Goal: Navigation & Orientation: Find specific page/section

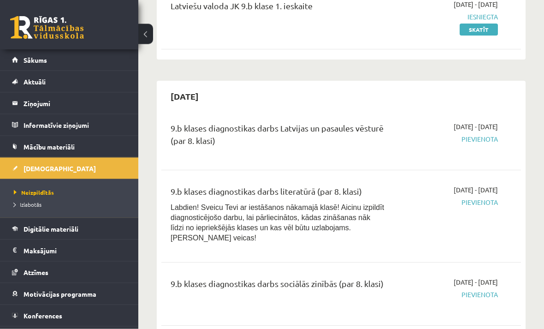
scroll to position [340, 0]
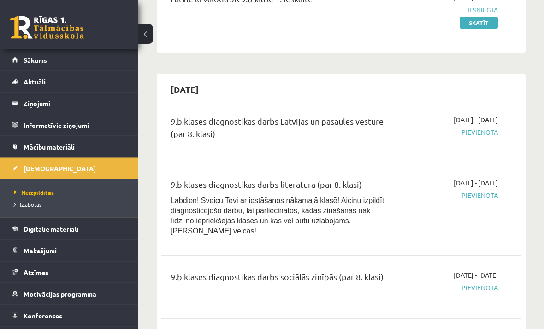
click at [34, 207] on span "Izlabotās" at bounding box center [28, 204] width 28 height 7
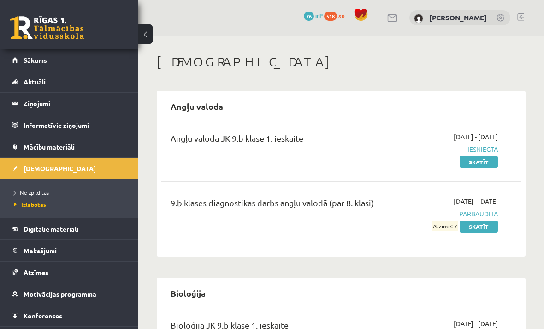
click at [32, 194] on span "Neizpildītās" at bounding box center [31, 192] width 35 height 7
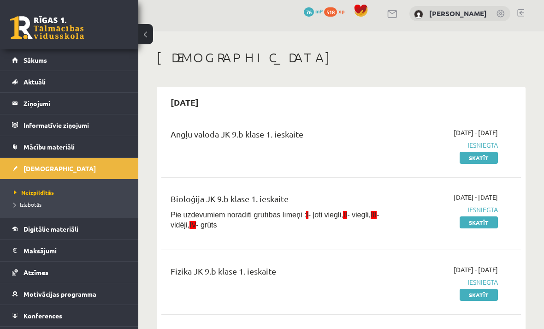
scroll to position [4, 0]
click at [20, 207] on span "Izlabotās" at bounding box center [28, 204] width 28 height 7
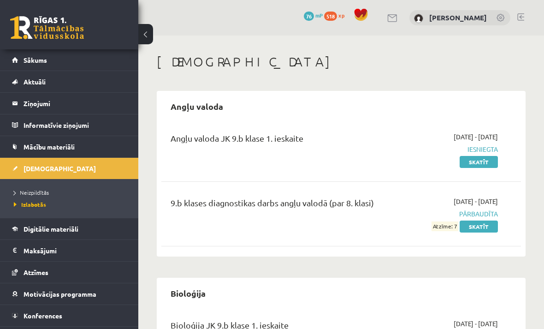
click at [97, 226] on link "Digitālie materiāli" at bounding box center [69, 228] width 115 height 21
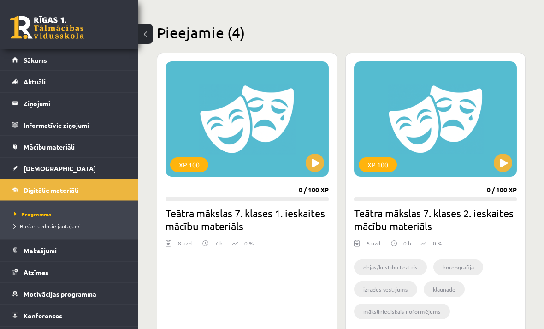
scroll to position [221, 0]
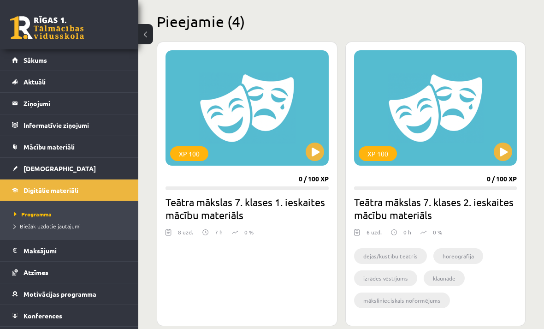
click at [23, 255] on link "Maksājumi 0" at bounding box center [69, 250] width 115 height 21
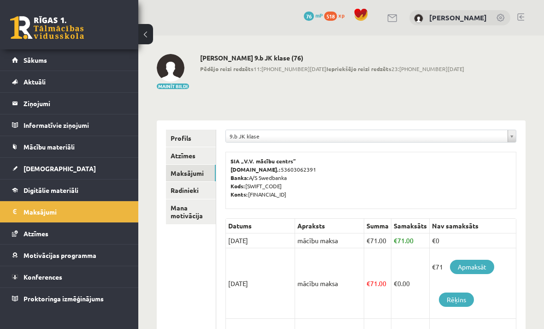
click at [28, 234] on span "Atzīmes" at bounding box center [36, 233] width 25 height 8
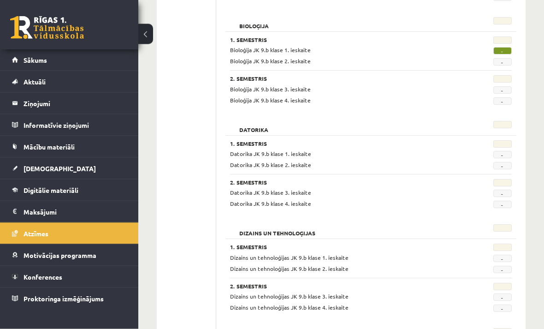
scroll to position [238, 0]
click at [47, 144] on span "Mācību materiāli" at bounding box center [49, 146] width 51 height 8
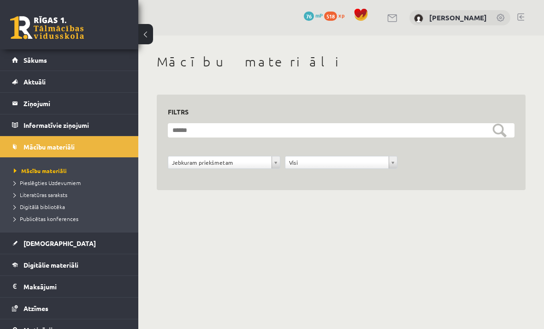
click at [19, 97] on link "Ziņojumi 0" at bounding box center [69, 103] width 115 height 21
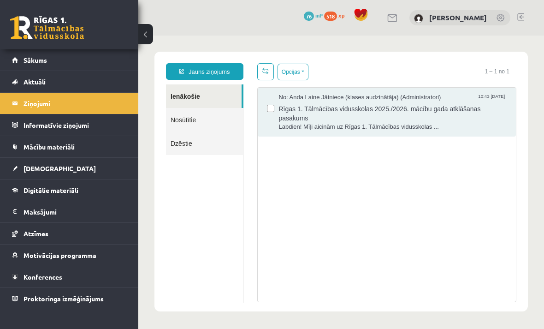
click at [28, 191] on span "Digitālie materiāli" at bounding box center [51, 190] width 55 height 8
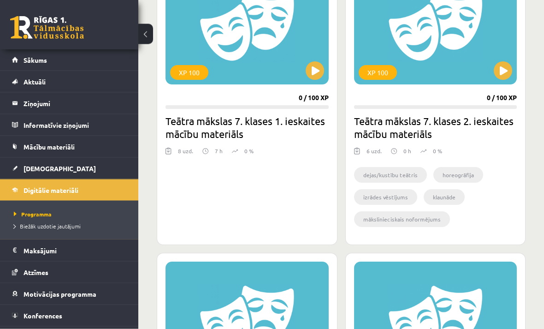
scroll to position [303, 0]
click at [21, 167] on link "[DEMOGRAPHIC_DATA]" at bounding box center [69, 168] width 115 height 21
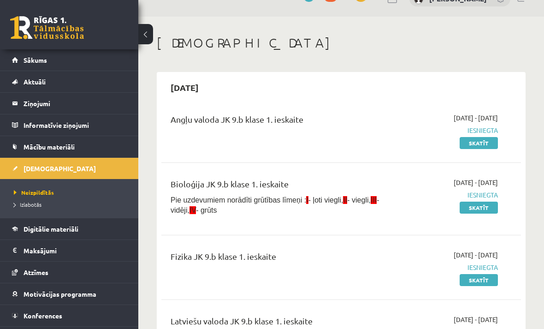
scroll to position [22, 0]
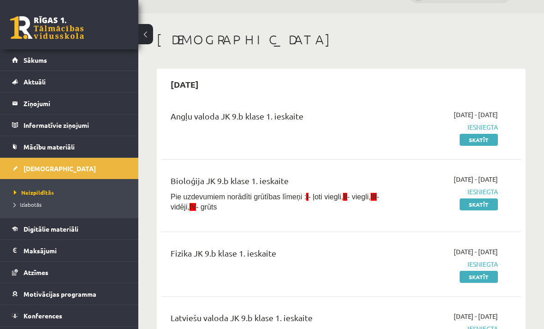
click at [35, 115] on legend "Informatīvie ziņojumi 0" at bounding box center [75, 124] width 103 height 21
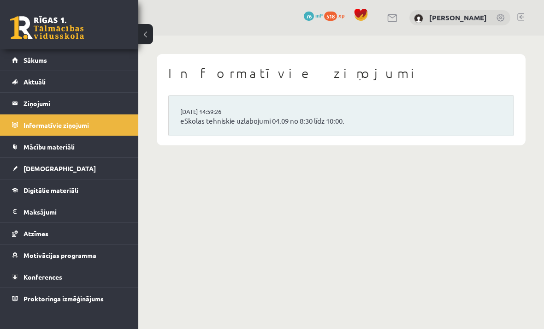
click at [24, 206] on legend "Maksājumi 0" at bounding box center [75, 211] width 103 height 21
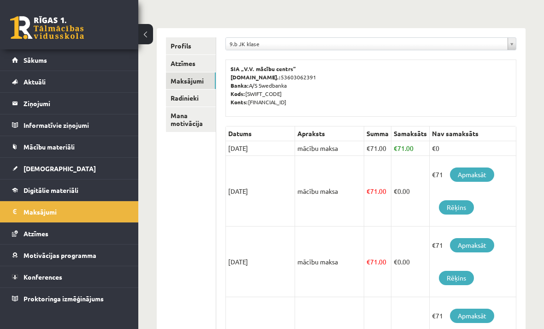
scroll to position [100, 0]
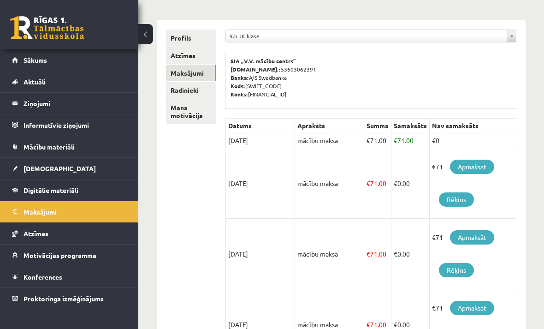
click at [33, 141] on link "Mācību materiāli" at bounding box center [69, 146] width 115 height 21
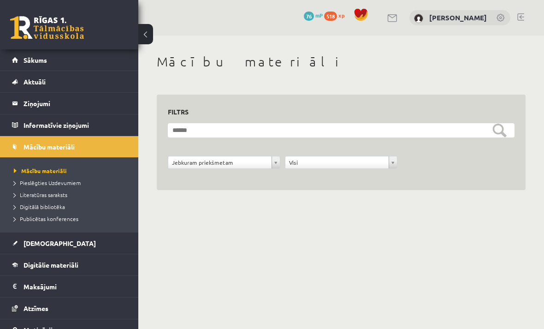
click at [39, 122] on legend "Informatīvie ziņojumi 0" at bounding box center [75, 124] width 103 height 21
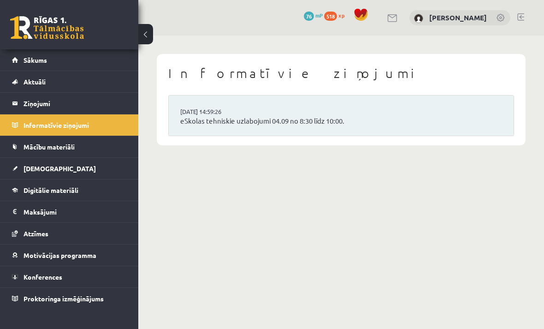
click at [24, 103] on legend "Ziņojumi 0" at bounding box center [75, 103] width 103 height 21
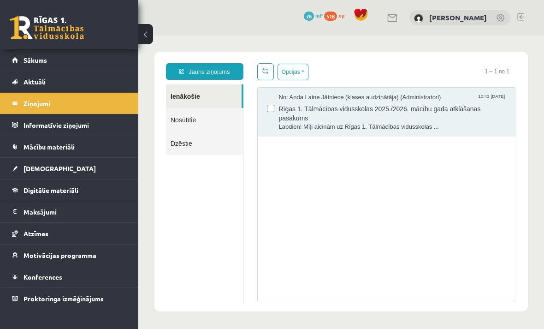
click at [23, 90] on link "Aktuāli" at bounding box center [69, 81] width 115 height 21
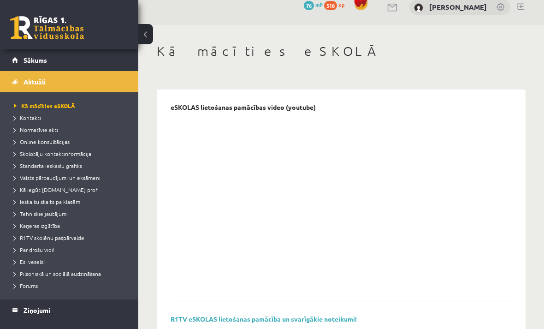
scroll to position [11, 0]
click at [23, 57] on link "Sākums" at bounding box center [69, 59] width 115 height 21
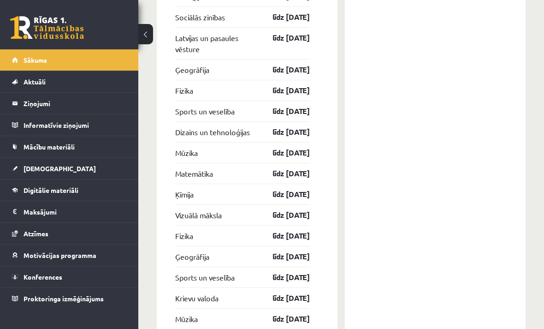
scroll to position [2273, 0]
click at [59, 188] on span "Digitālie materiāli" at bounding box center [51, 190] width 55 height 8
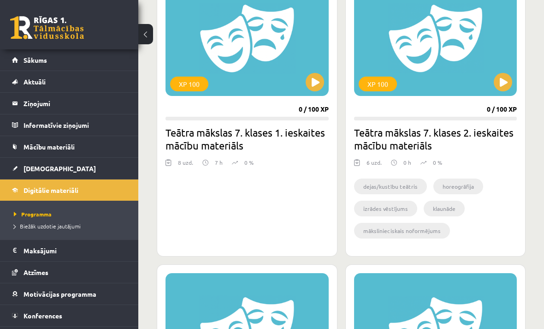
scroll to position [290, 0]
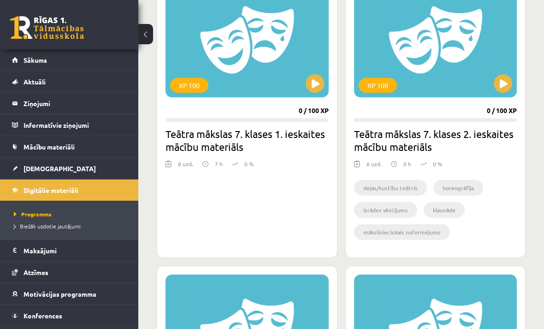
click at [78, 278] on link "Atzīmes" at bounding box center [69, 271] width 115 height 21
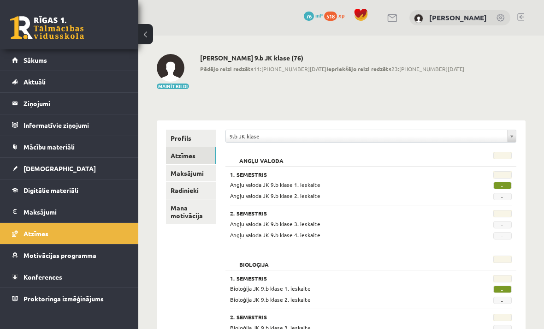
click at [337, 16] on span "518" at bounding box center [330, 16] width 13 height 9
